Goal: Task Accomplishment & Management: Use online tool/utility

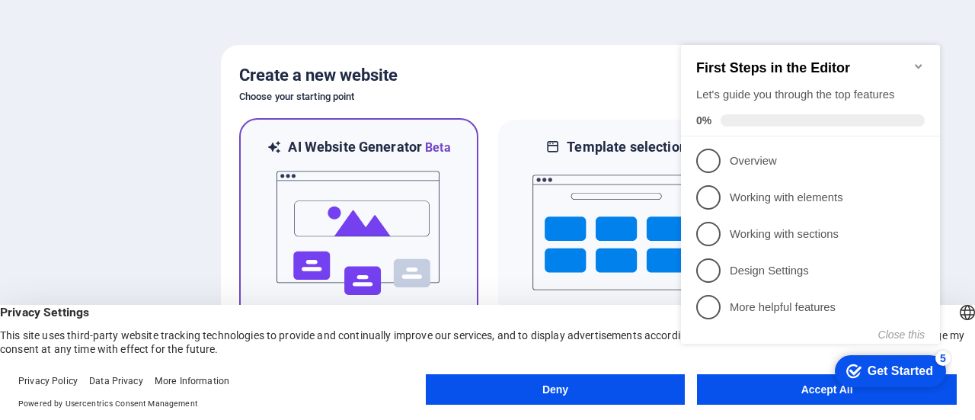
click at [397, 193] on img at bounding box center [359, 233] width 168 height 152
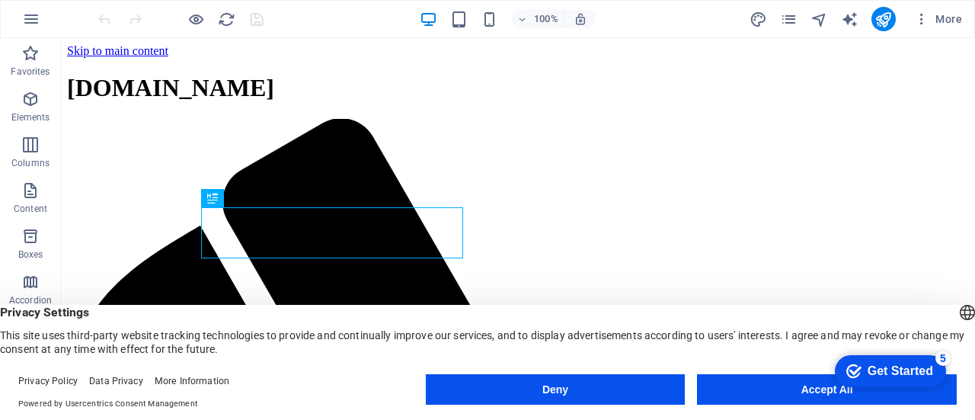
click at [550, 392] on button "Deny" at bounding box center [556, 389] width 260 height 30
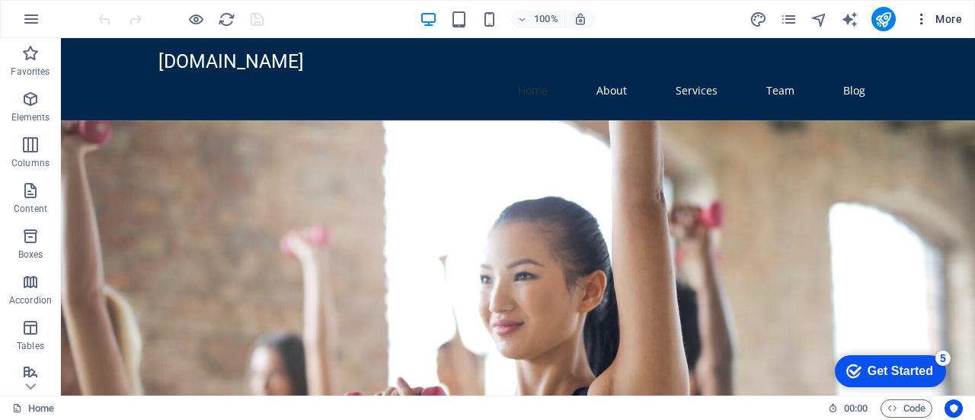
click at [944, 13] on span "More" at bounding box center [939, 18] width 48 height 15
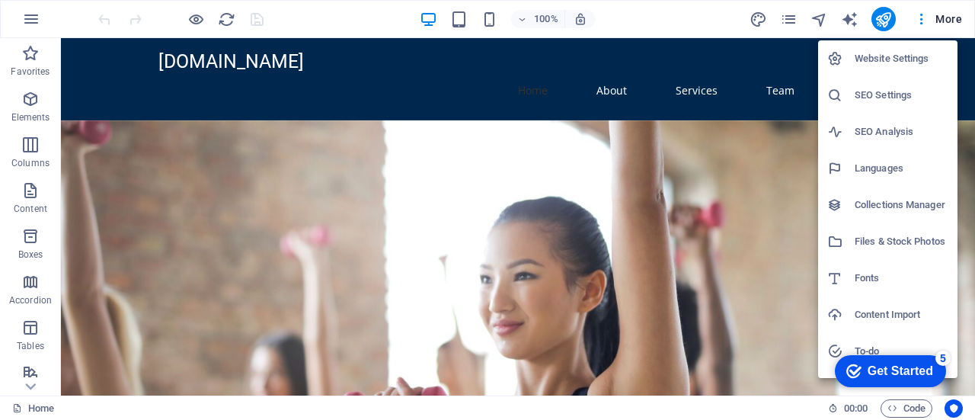
drag, startPoint x: 971, startPoint y: 72, endPoint x: 969, endPoint y: 85, distance: 12.4
click at [969, 85] on div at bounding box center [487, 210] width 975 height 420
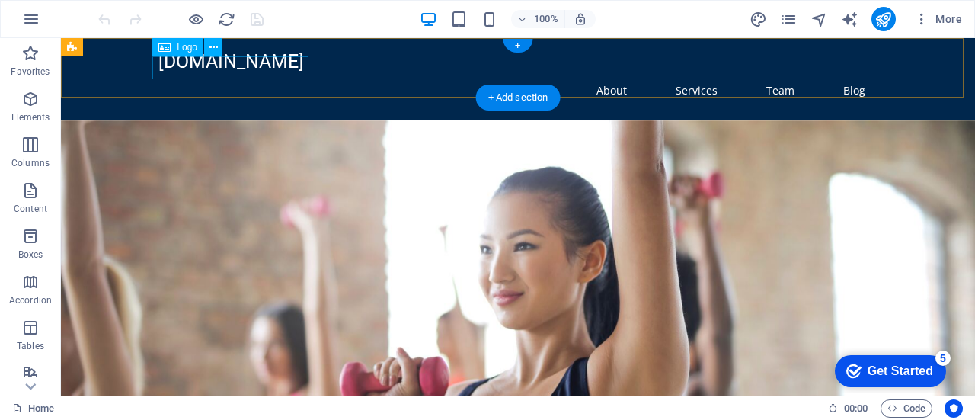
click at [273, 65] on div "[DOMAIN_NAME]" at bounding box center [518, 61] width 719 height 23
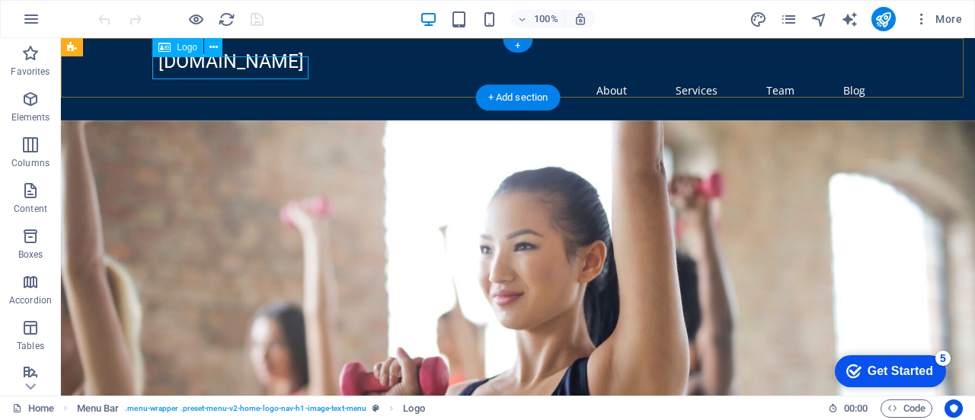
click at [198, 65] on div "[DOMAIN_NAME]" at bounding box center [518, 61] width 719 height 23
click at [198, 65] on div "Drag here to replace the existing content. Press “Ctrl” if you want to create a…" at bounding box center [518, 216] width 915 height 357
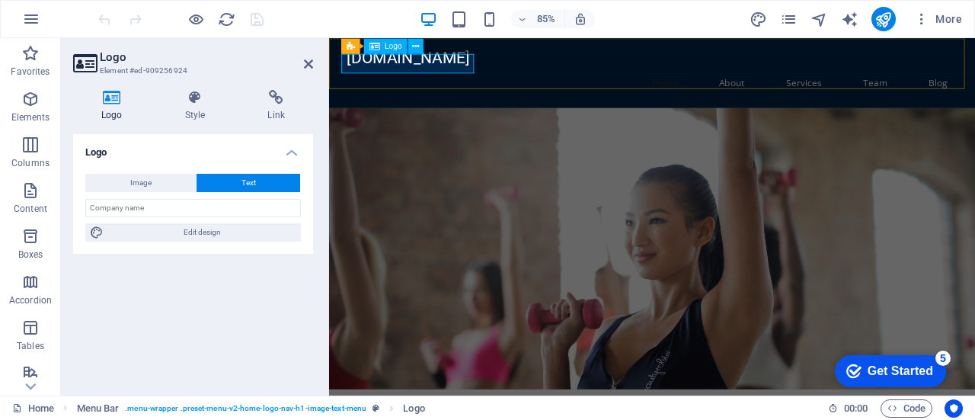
click at [425, 73] on div "[DOMAIN_NAME]" at bounding box center [709, 61] width 719 height 23
click at [439, 69] on div "[DOMAIN_NAME]" at bounding box center [709, 61] width 719 height 23
click at [310, 68] on icon at bounding box center [308, 64] width 9 height 12
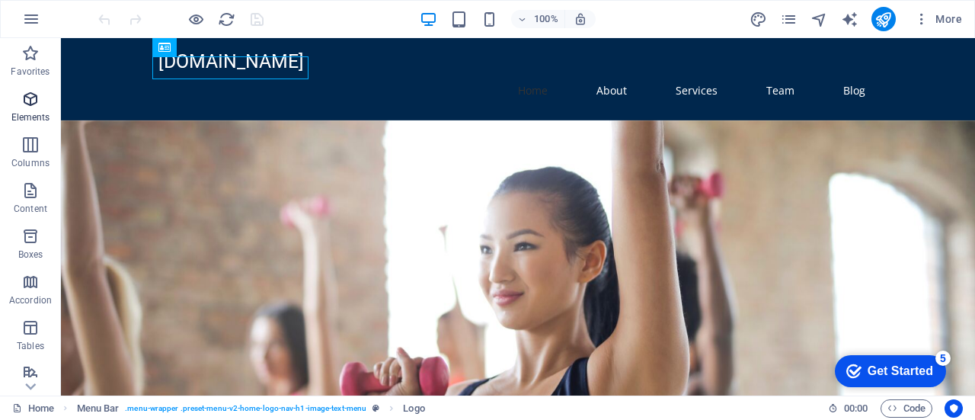
click at [23, 106] on icon "button" at bounding box center [30, 99] width 18 height 18
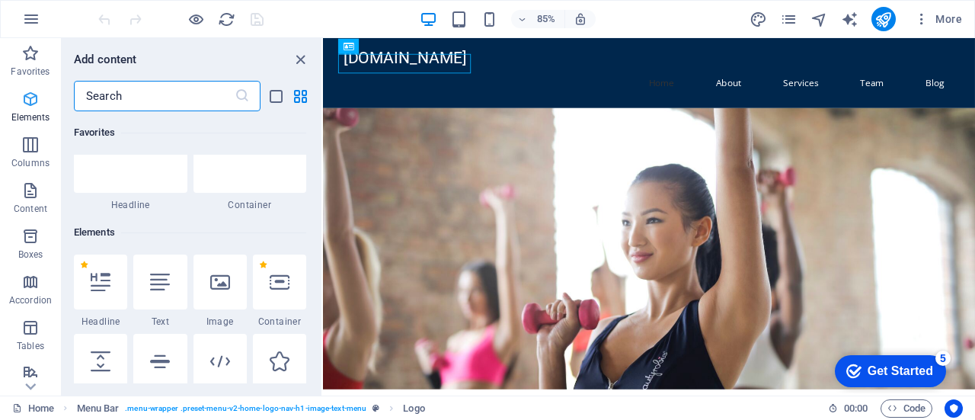
scroll to position [162, 0]
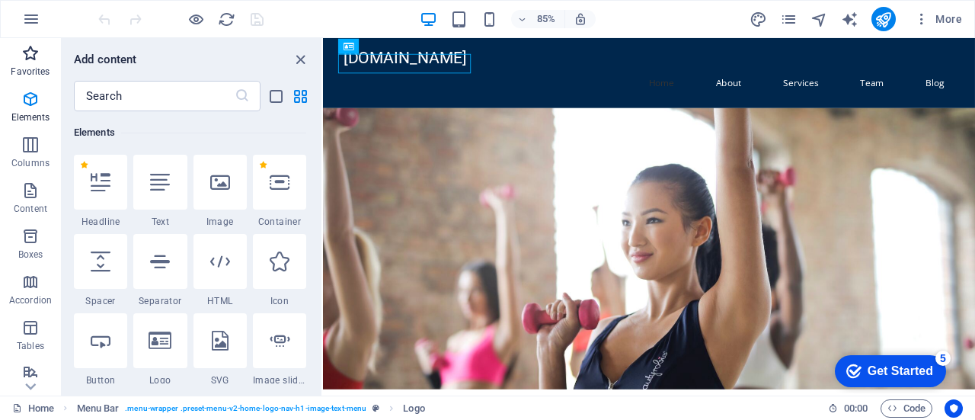
click at [26, 64] on span "Favorites" at bounding box center [30, 62] width 61 height 37
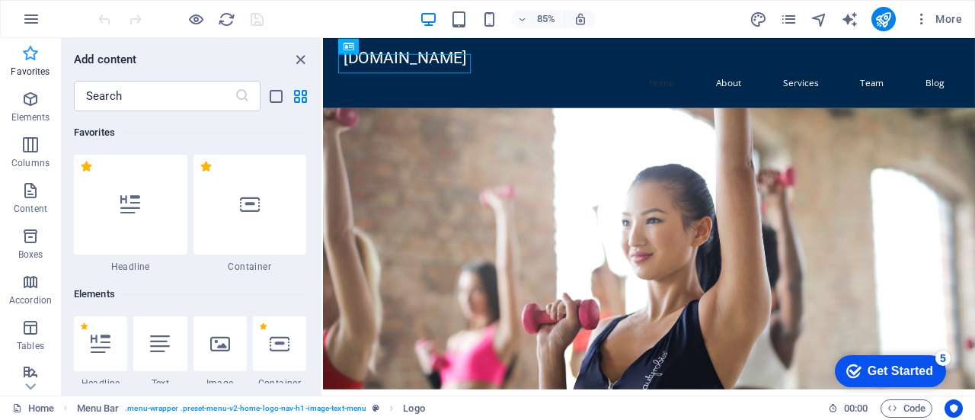
scroll to position [0, 0]
click at [42, 199] on span "Content" at bounding box center [30, 199] width 61 height 37
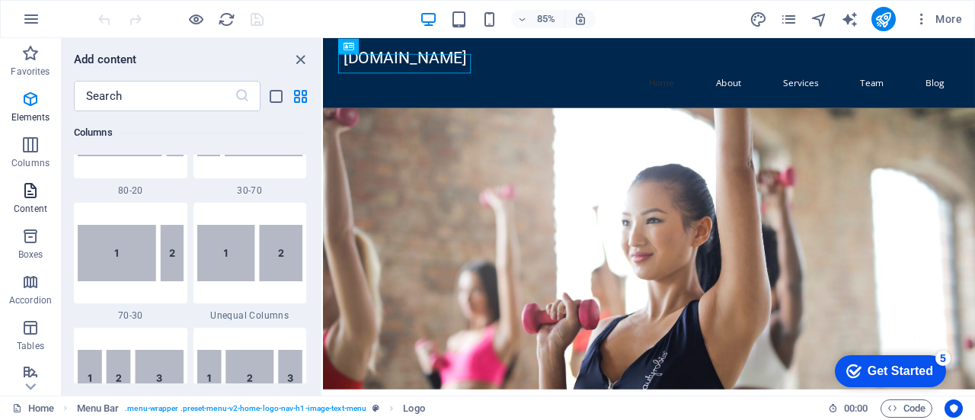
scroll to position [2667, 0]
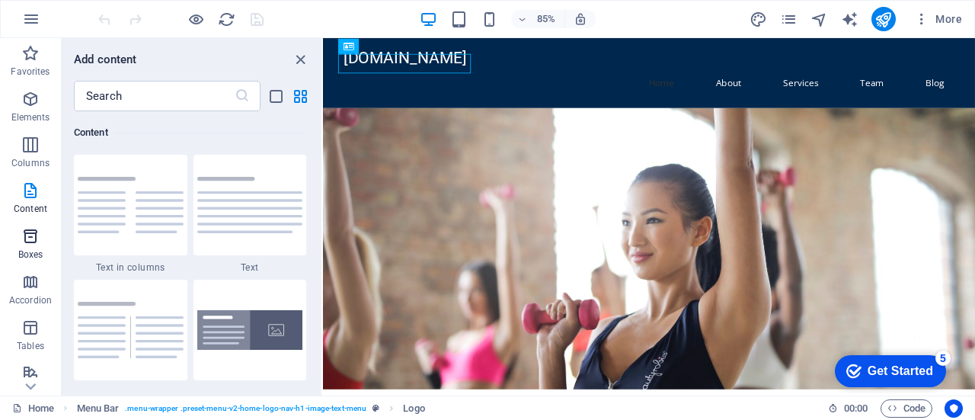
click at [37, 242] on icon "button" at bounding box center [30, 236] width 18 height 18
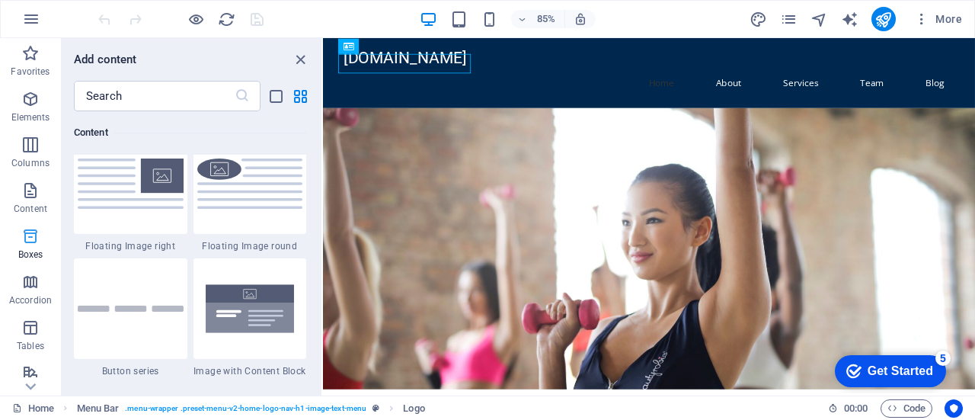
scroll to position [4204, 0]
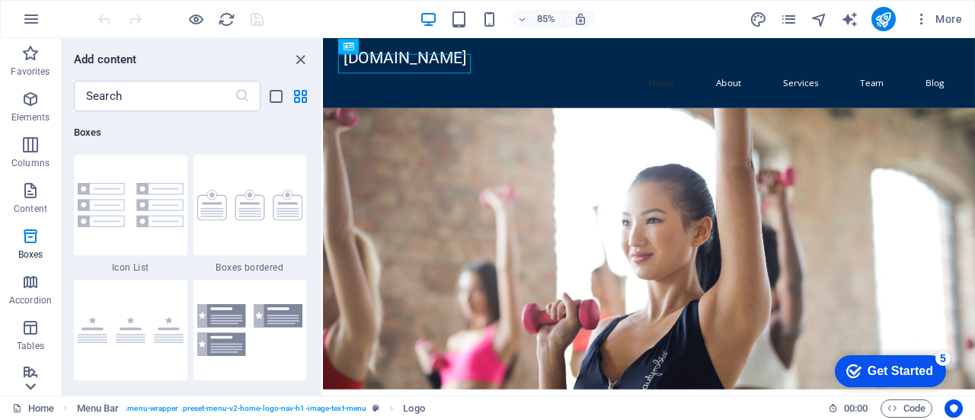
click at [28, 386] on icon at bounding box center [30, 386] width 11 height 7
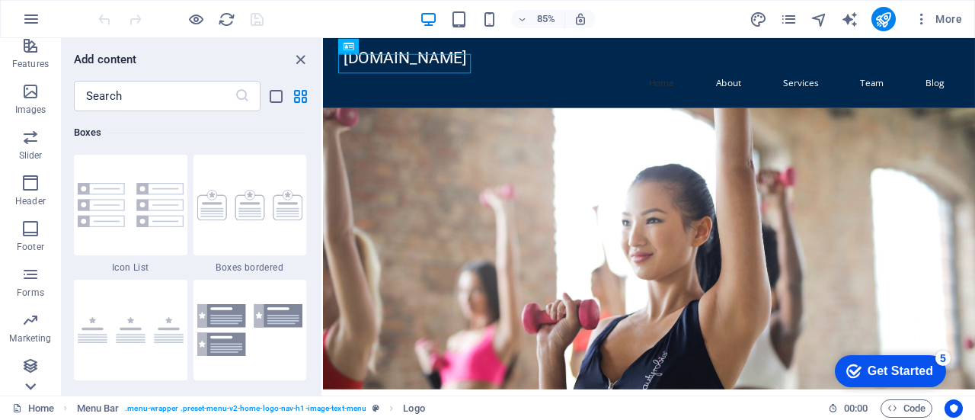
scroll to position [328, 0]
click at [28, 386] on p "Collections" at bounding box center [30, 384] width 46 height 12
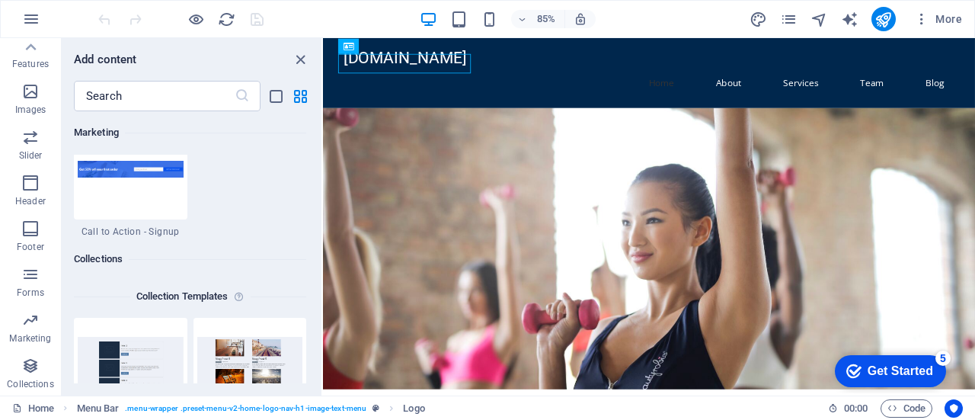
scroll to position [13951, 0]
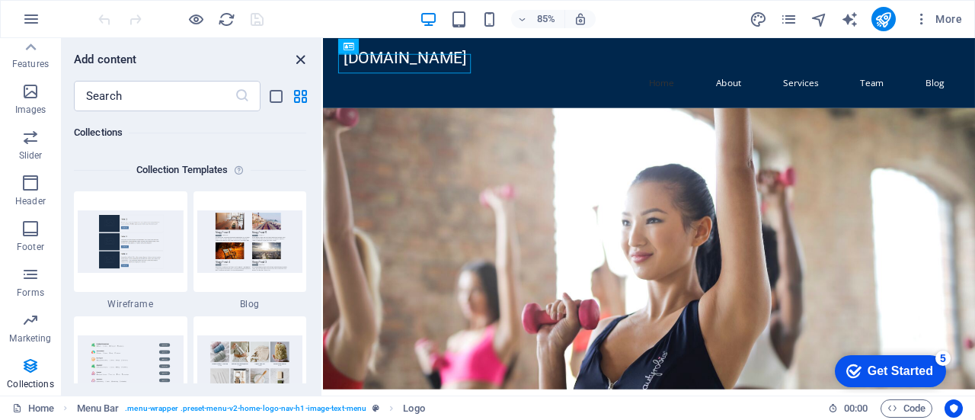
click at [305, 55] on icon "close panel" at bounding box center [301, 60] width 18 height 18
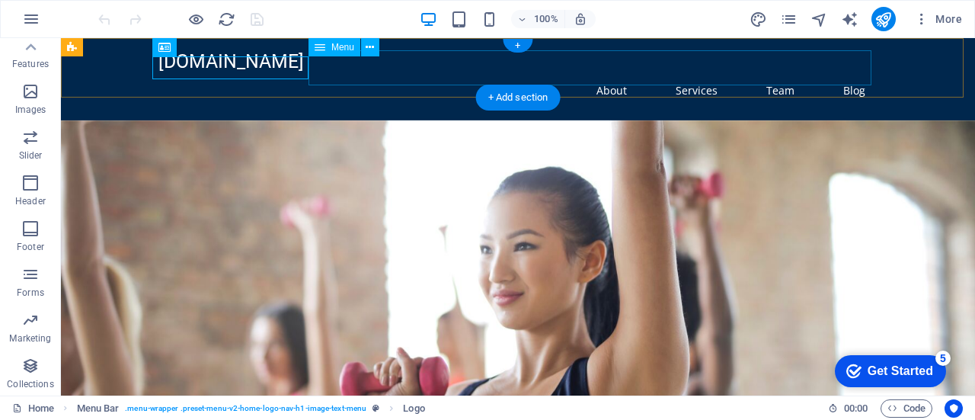
click at [616, 73] on nav "Home About Services Team Blog" at bounding box center [518, 90] width 719 height 35
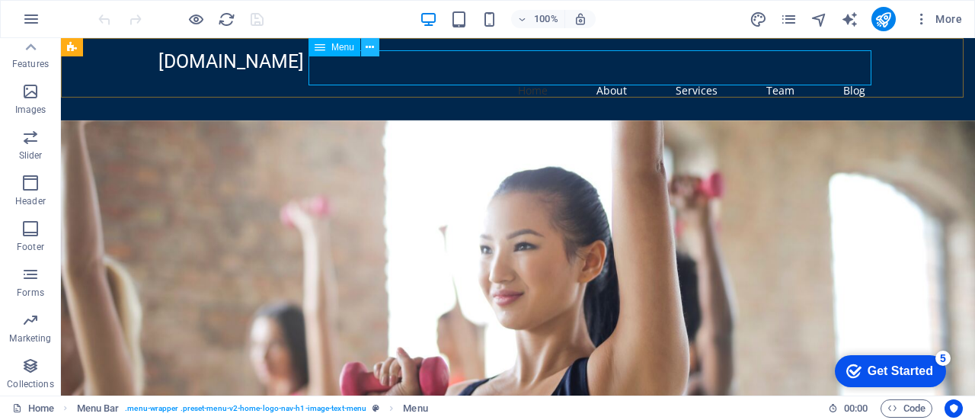
click at [370, 50] on icon at bounding box center [370, 48] width 8 height 16
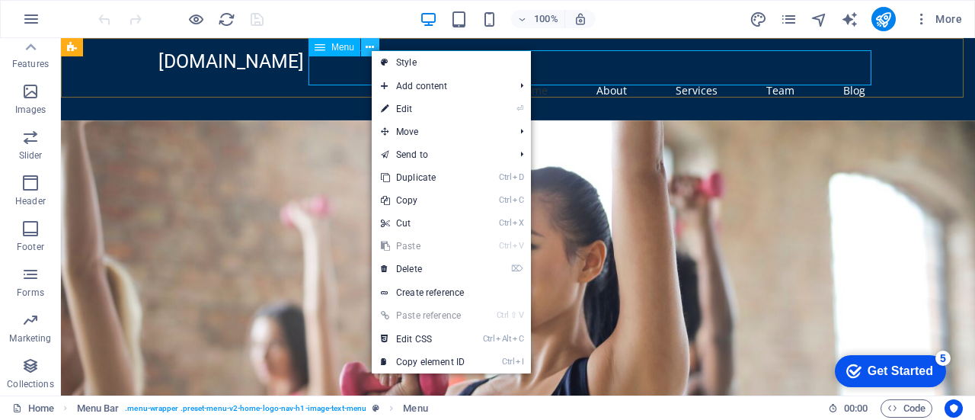
click at [370, 50] on icon at bounding box center [370, 48] width 8 height 16
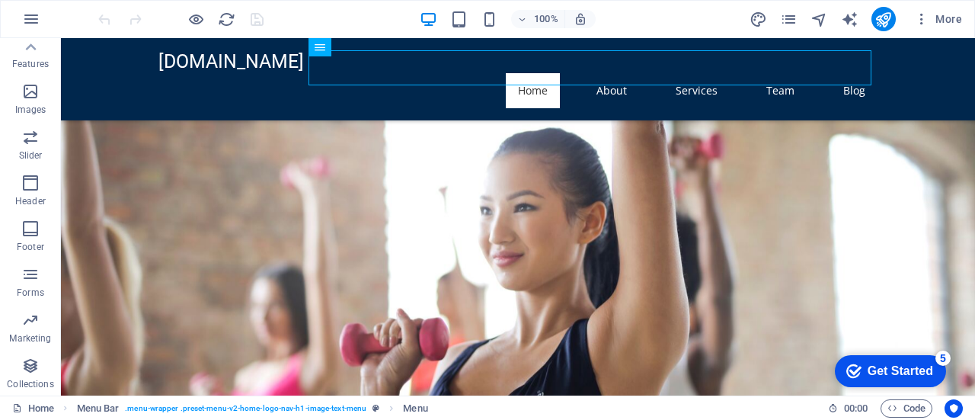
scroll to position [0, 0]
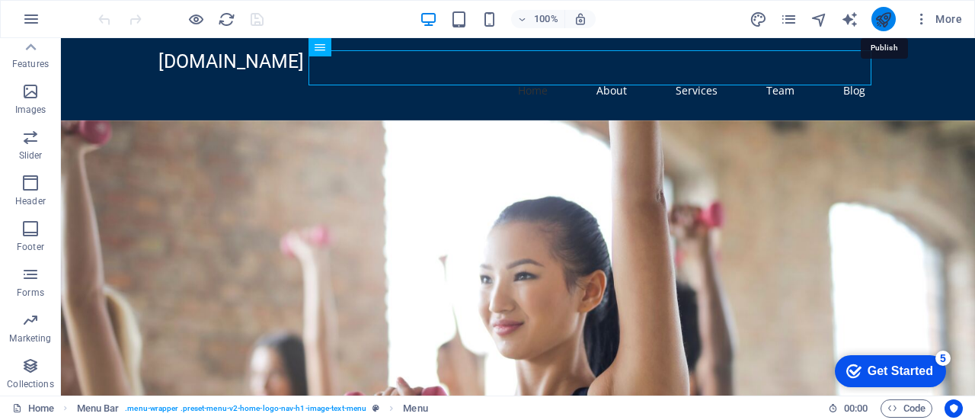
click at [877, 13] on icon "publish" at bounding box center [884, 20] width 18 height 18
